Goal: Find specific page/section: Find specific page/section

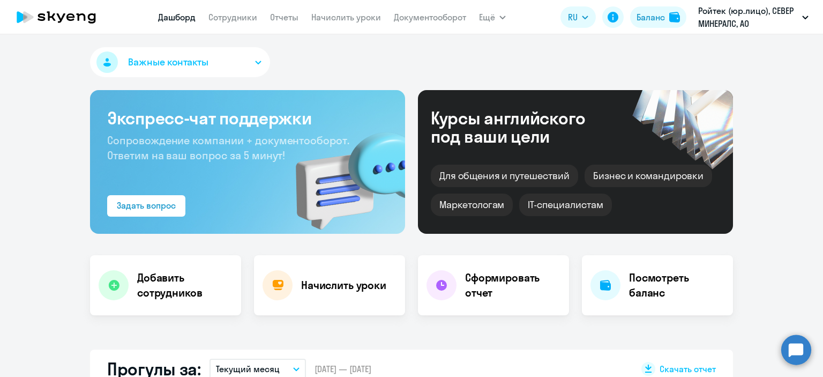
select select "30"
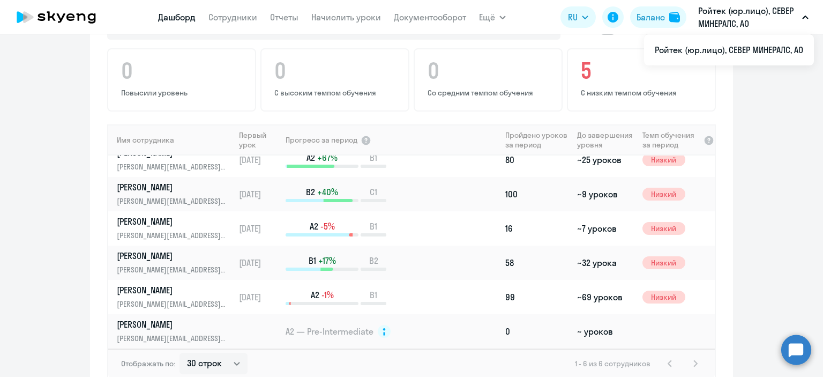
scroll to position [697, 0]
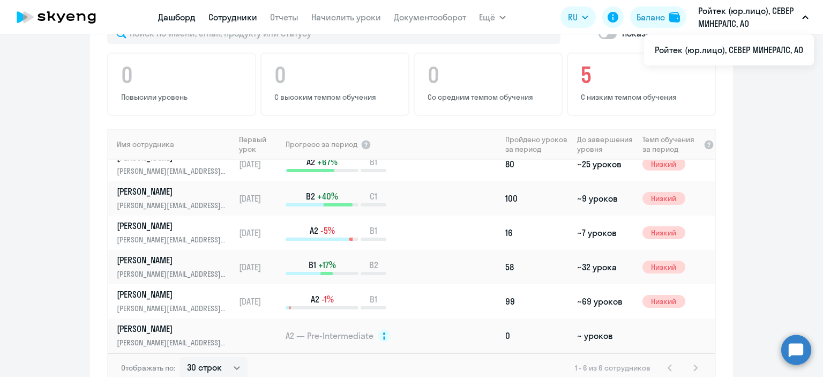
click at [246, 17] on link "Сотрудники" at bounding box center [232, 17] width 49 height 11
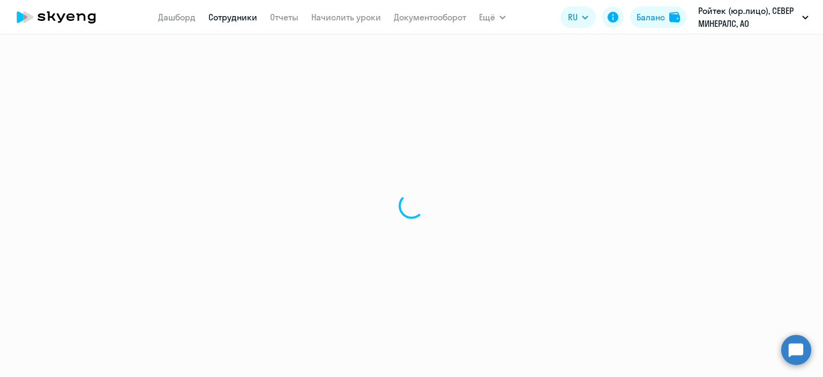
select select "30"
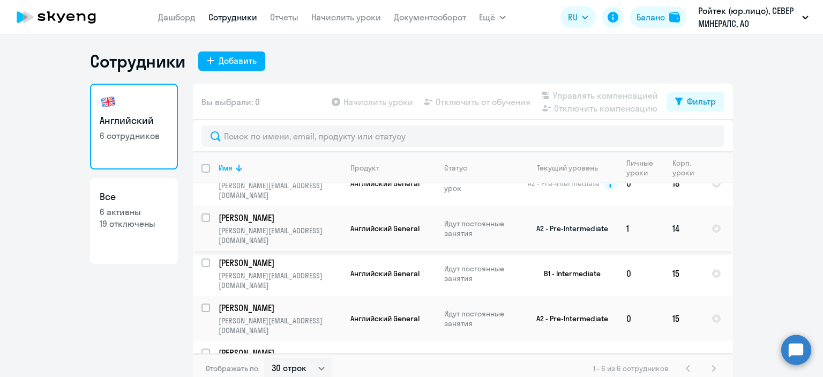
scroll to position [43, 0]
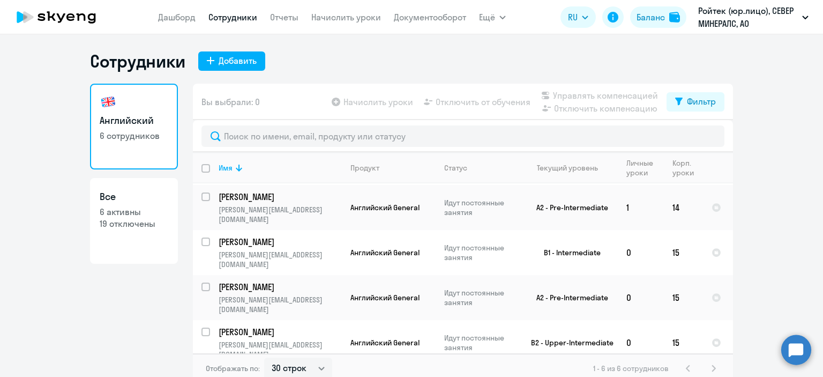
click at [161, 211] on p "6 активны" at bounding box center [134, 212] width 69 height 12
select select "30"
